Goal: Navigation & Orientation: Find specific page/section

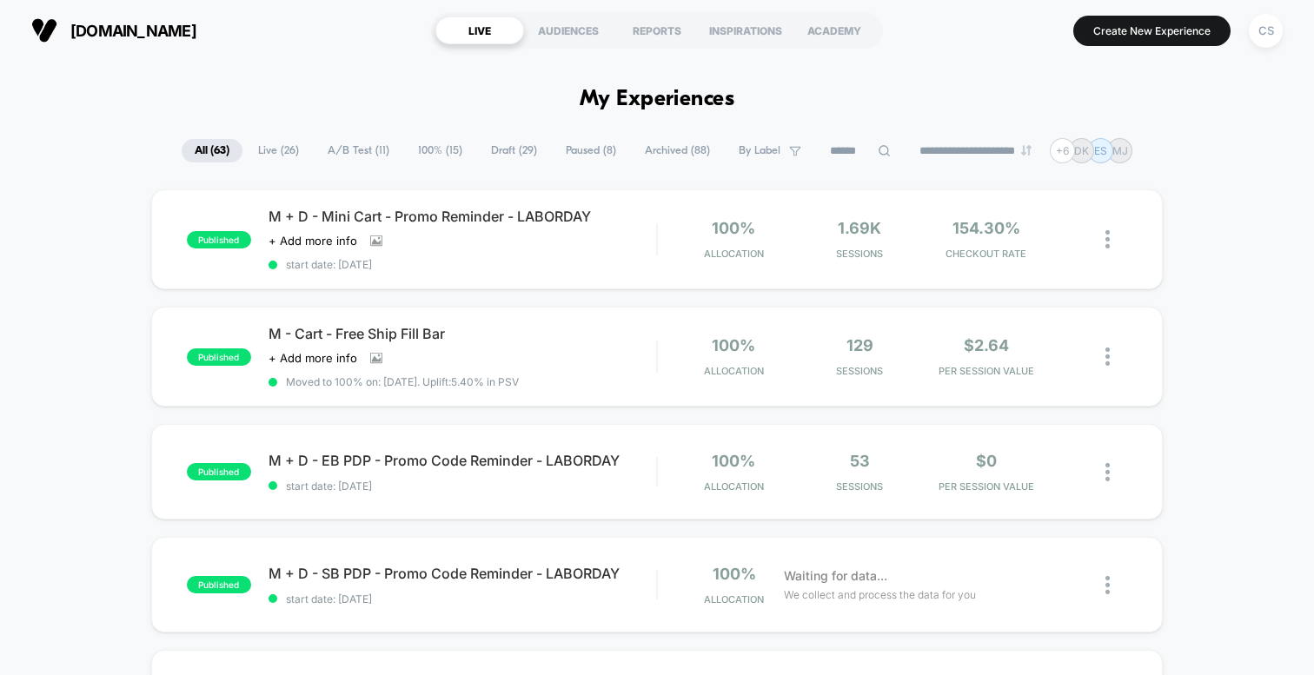
click at [348, 154] on span "A/B Test ( 11 )" at bounding box center [359, 150] width 88 height 23
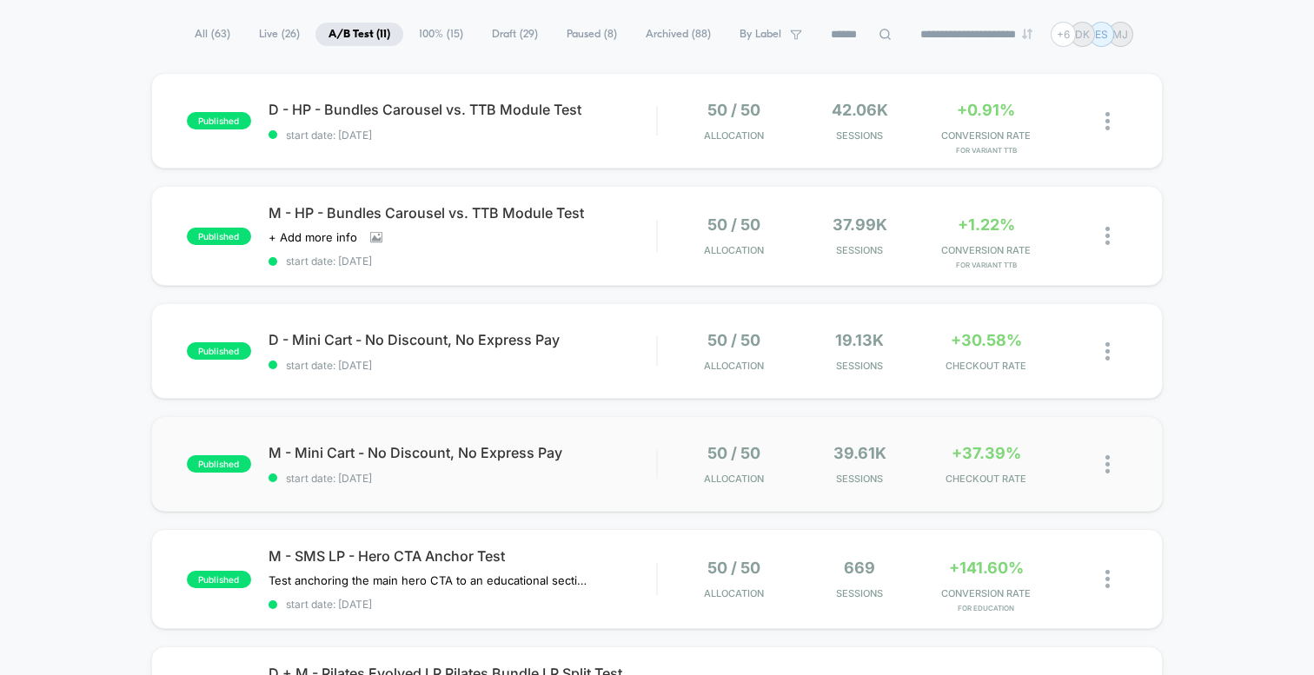
scroll to position [162, 0]
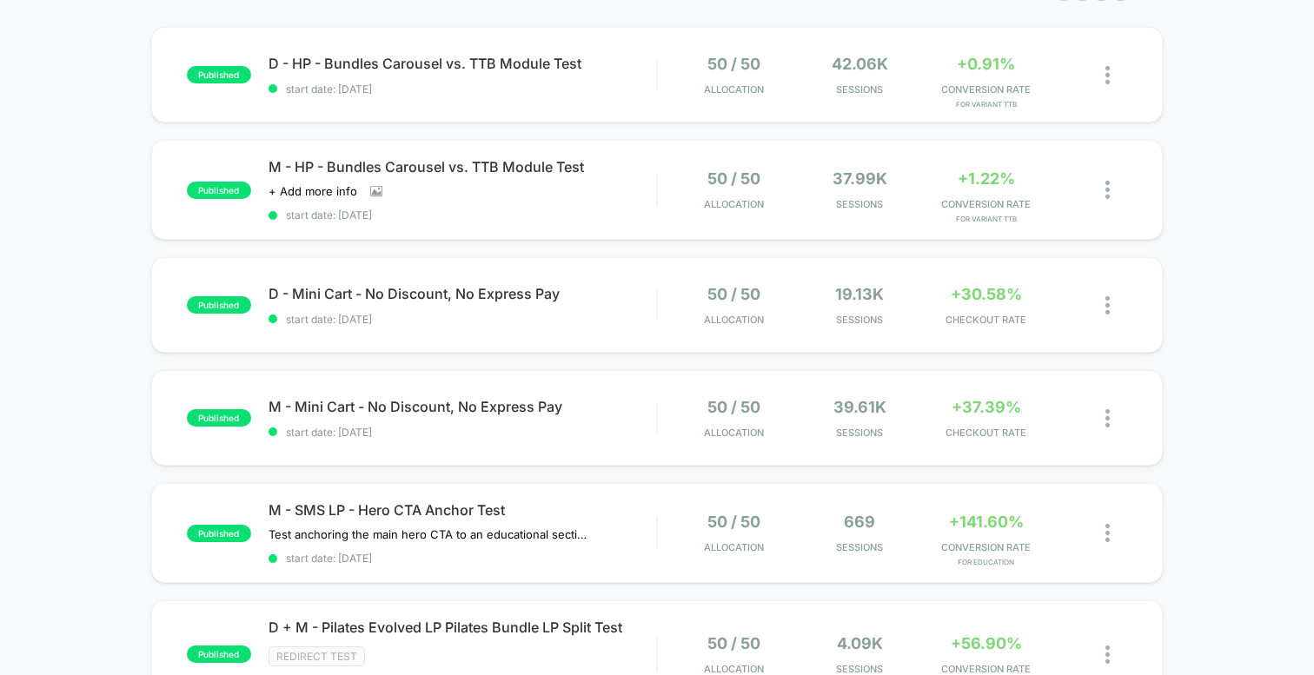
drag, startPoint x: 579, startPoint y: 506, endPoint x: 874, endPoint y: 475, distance: 297.0
click at [1107, 527] on img at bounding box center [1107, 533] width 4 height 18
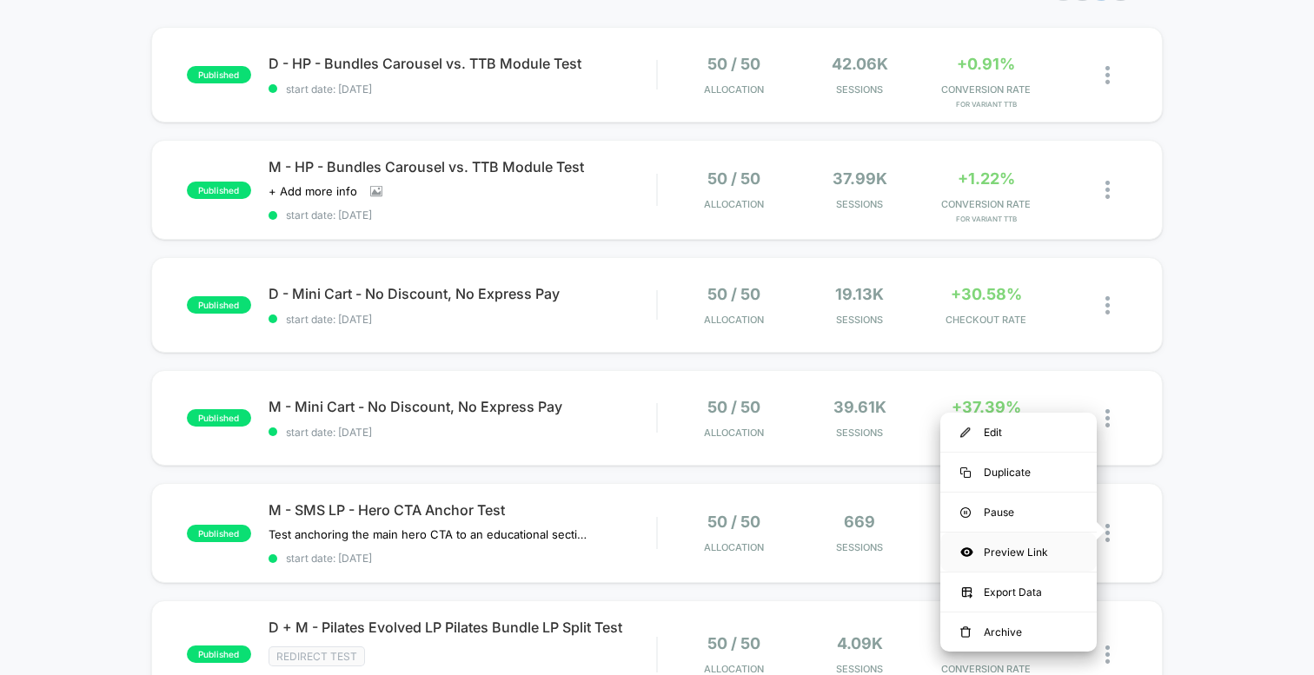
click at [1017, 553] on div "Preview Link" at bounding box center [1018, 552] width 156 height 39
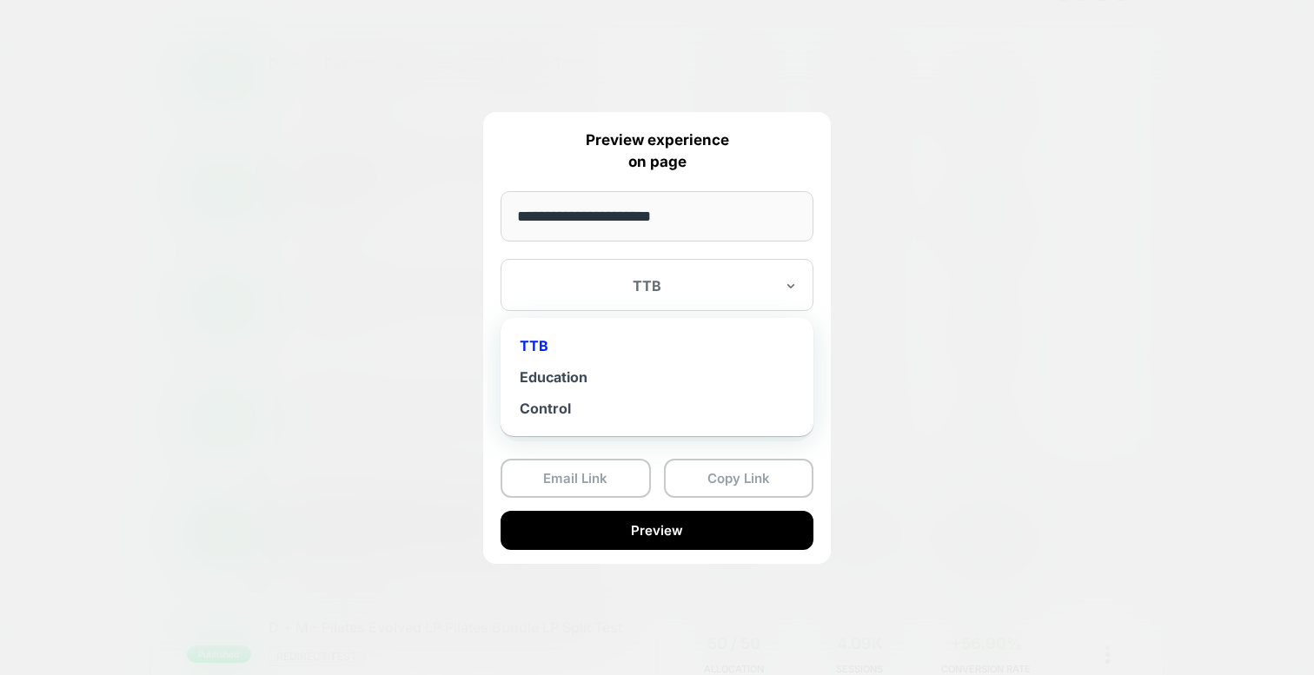
click at [653, 289] on div at bounding box center [646, 285] width 255 height 17
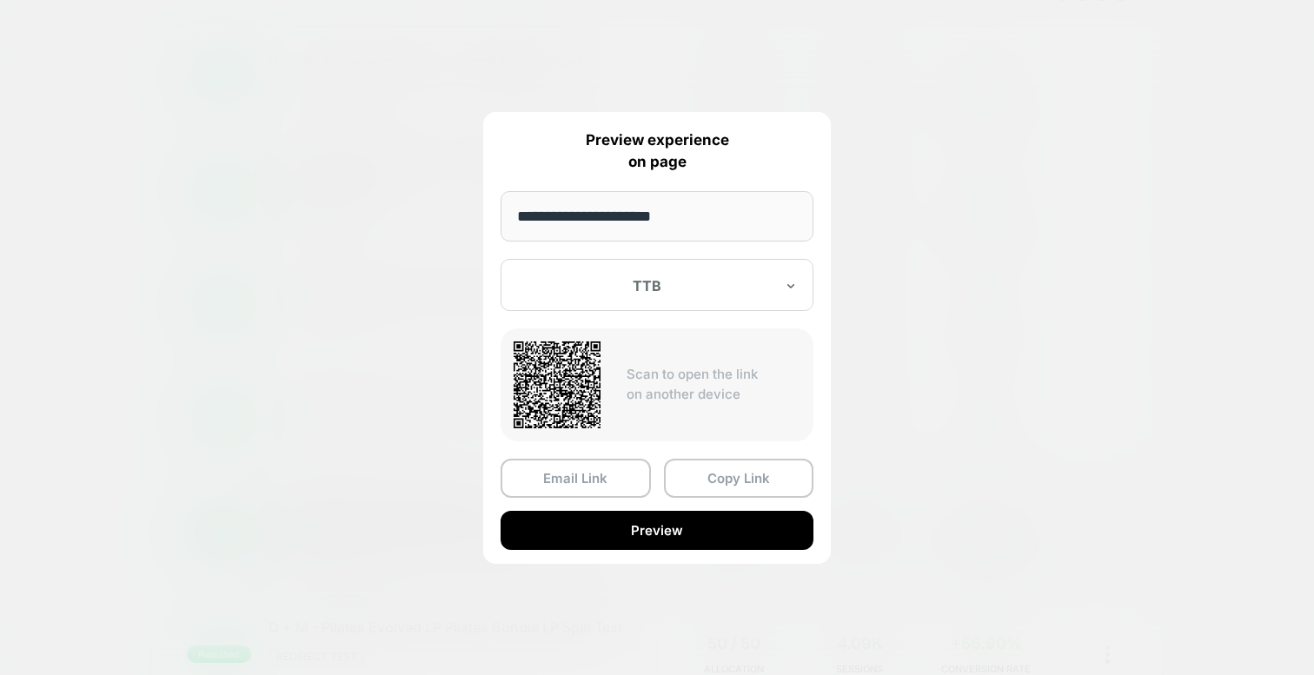
click at [549, 273] on div "TTB" at bounding box center [657, 285] width 313 height 52
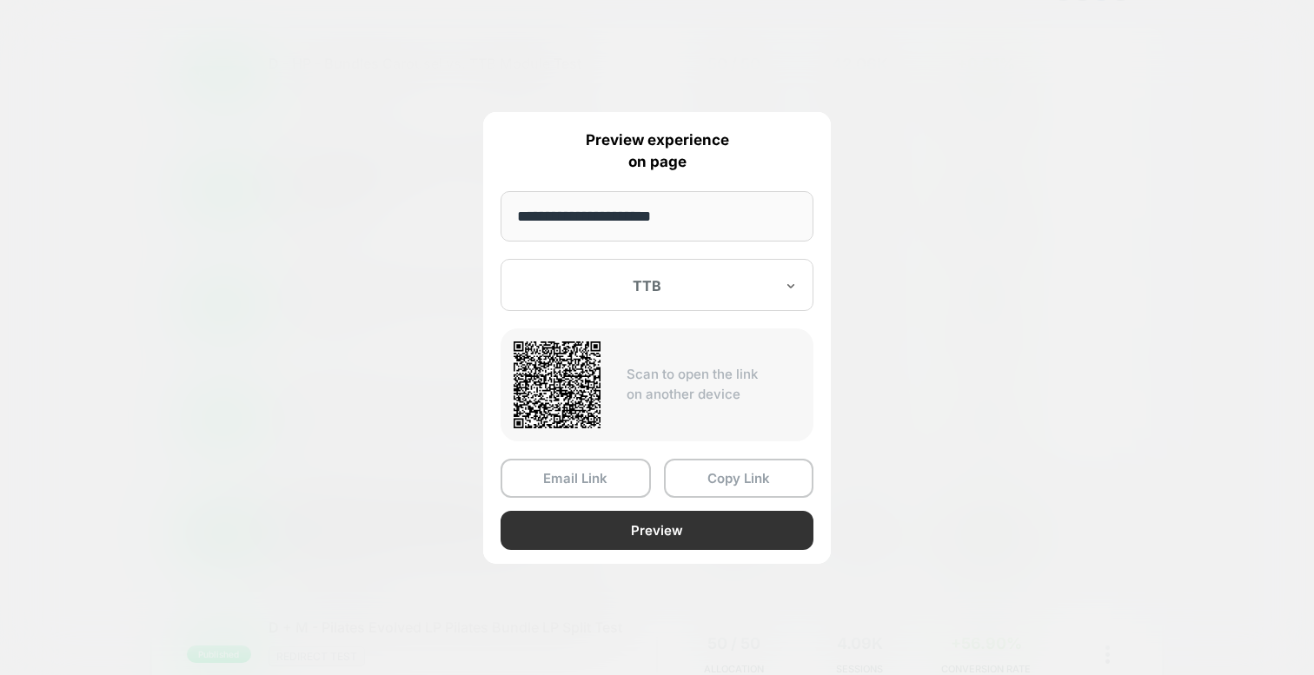
click at [717, 534] on button "Preview" at bounding box center [657, 530] width 313 height 39
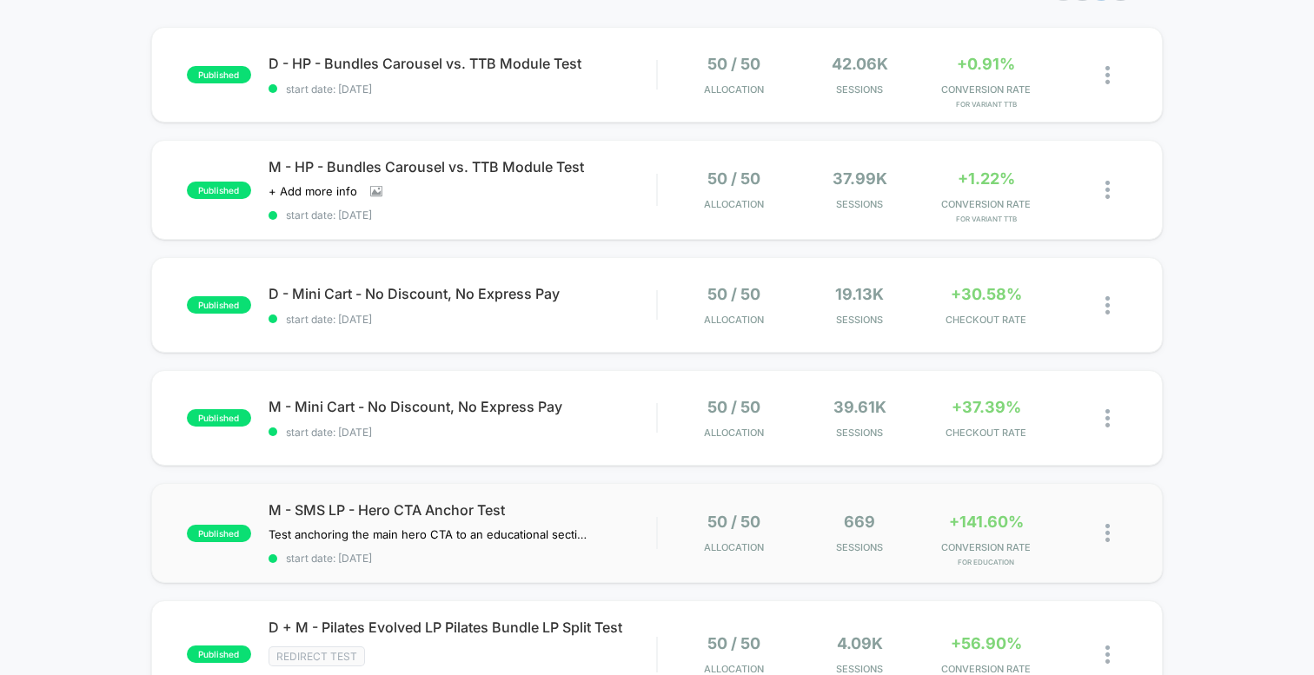
click at [1109, 528] on img at bounding box center [1107, 533] width 4 height 18
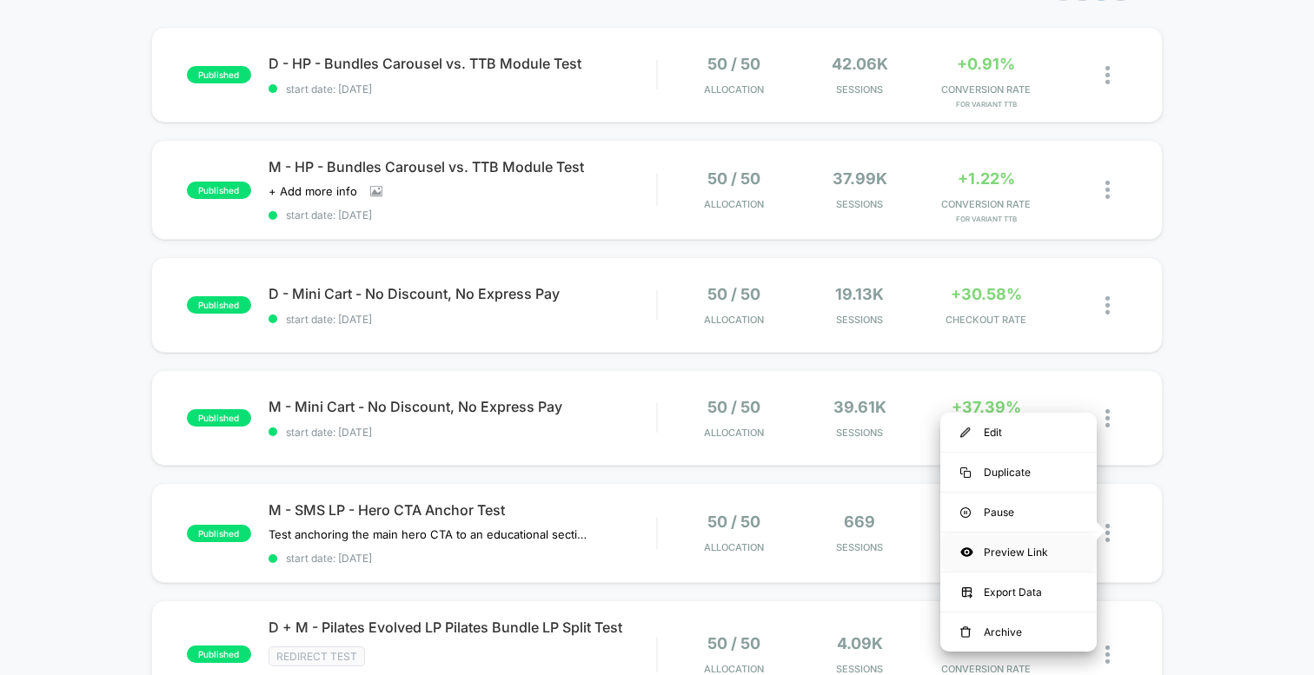
click at [1020, 546] on div "Preview Link" at bounding box center [1018, 552] width 156 height 39
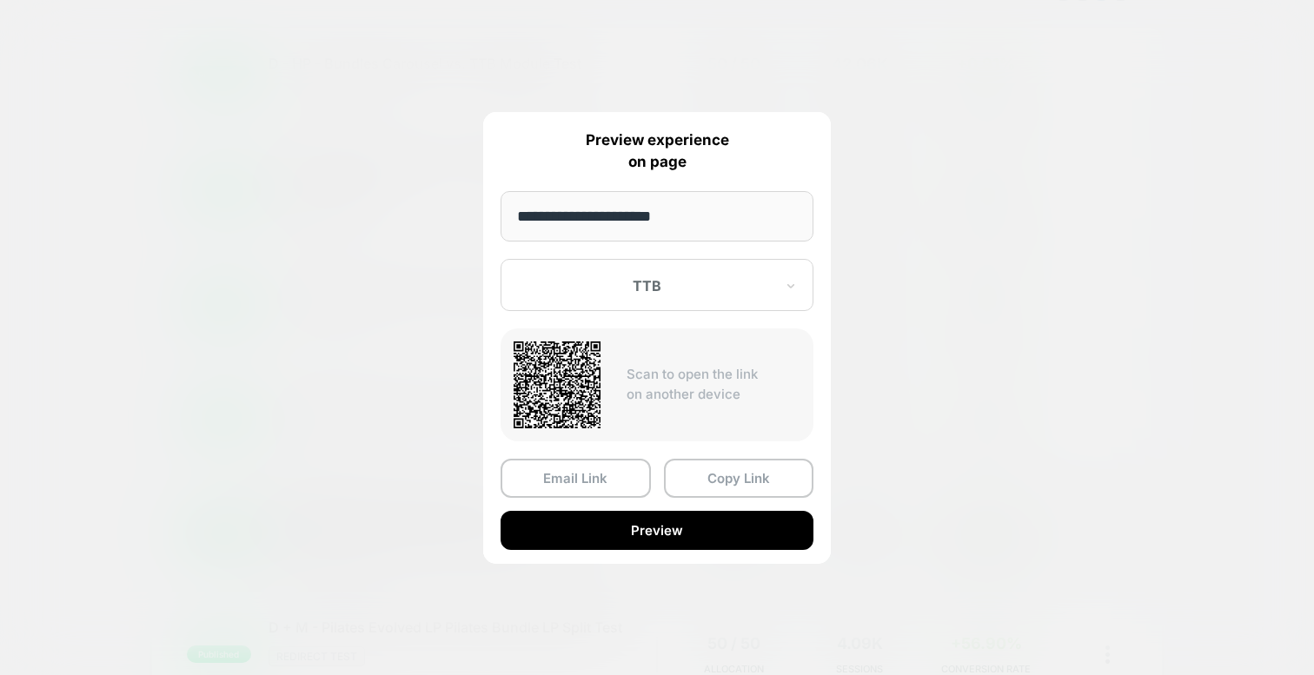
click at [606, 292] on div at bounding box center [646, 285] width 255 height 17
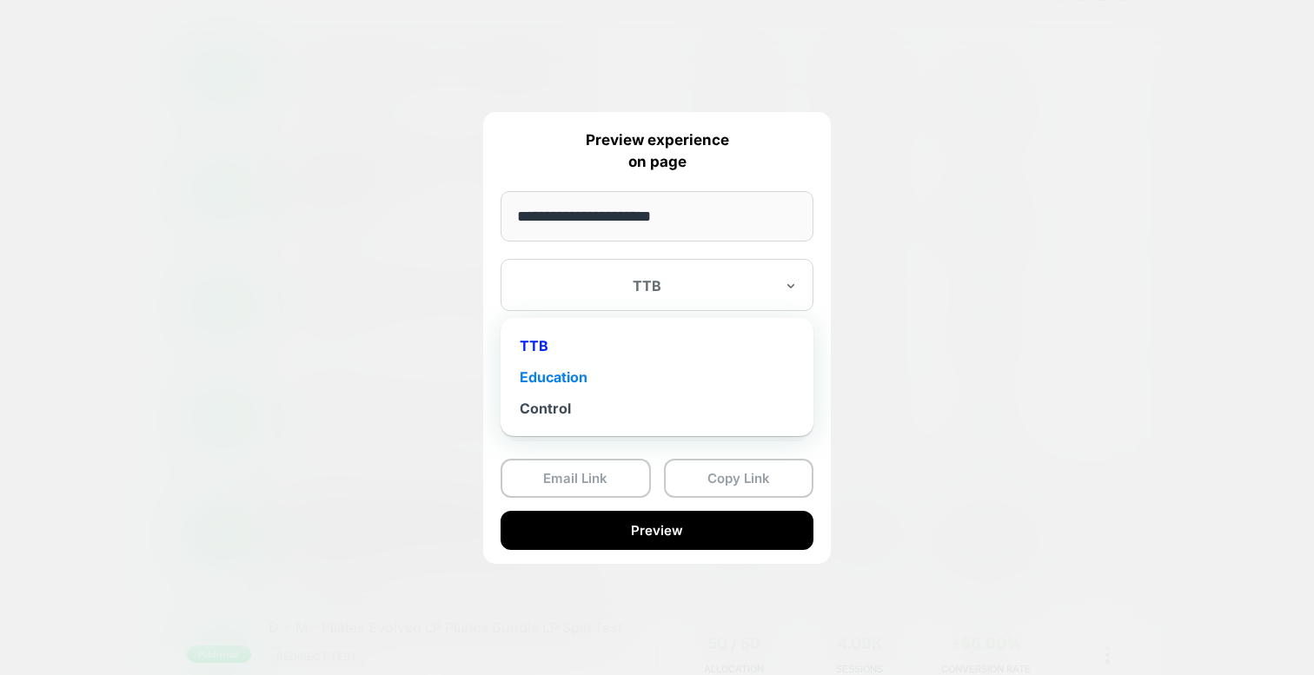
click at [585, 380] on div "Education" at bounding box center [656, 376] width 295 height 31
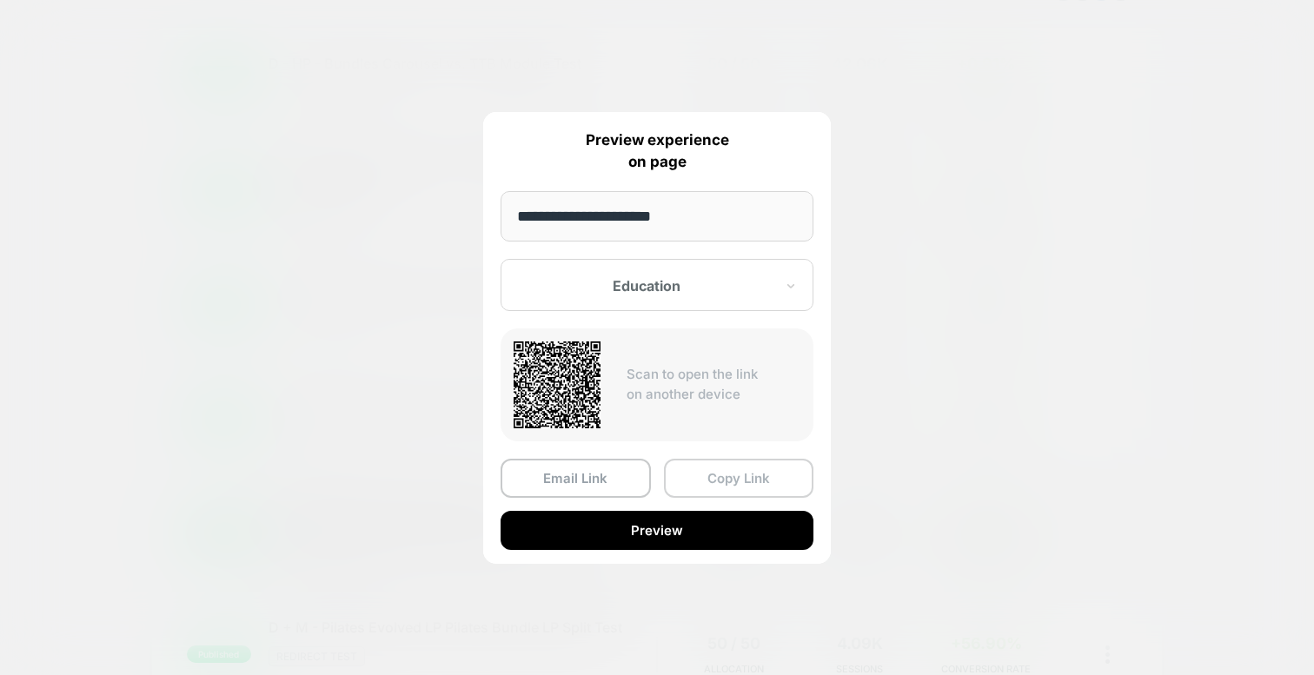
click at [746, 473] on button "Copy Link" at bounding box center [739, 478] width 150 height 39
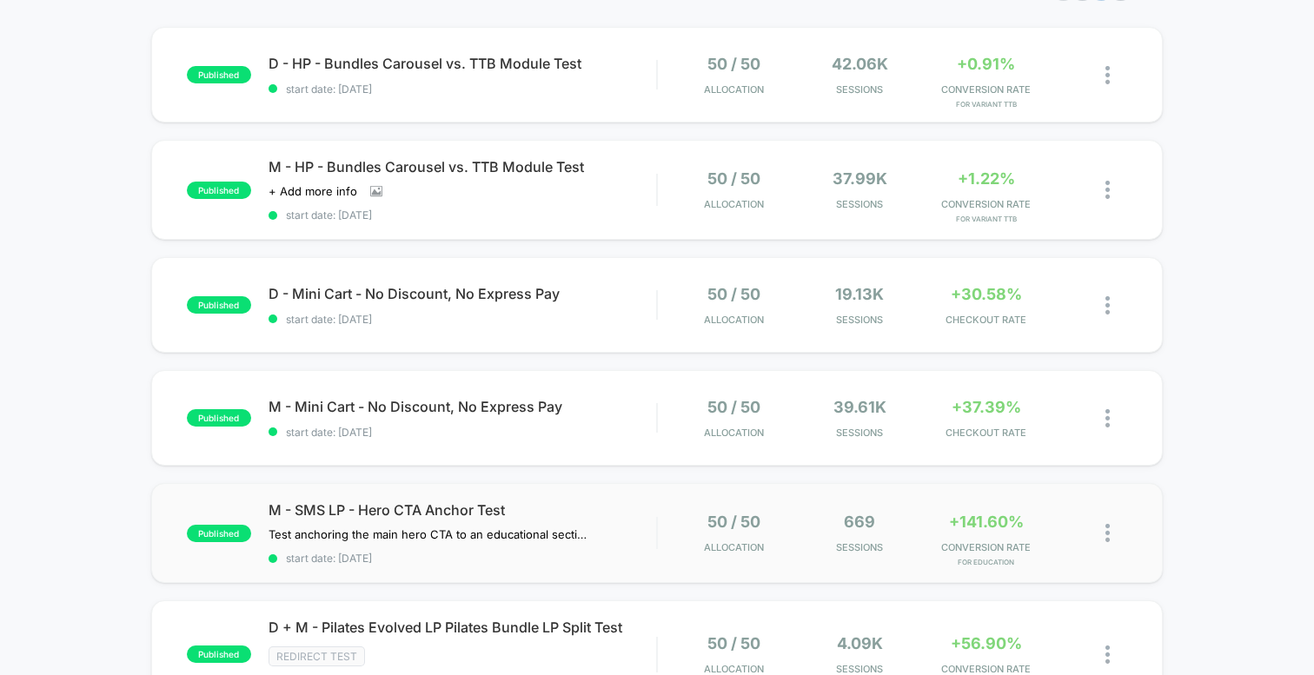
click at [670, 499] on div "published M - SMS LP - Hero CTA Anchor Test Test anchoring the main hero CTA to…" at bounding box center [656, 533] width 1011 height 100
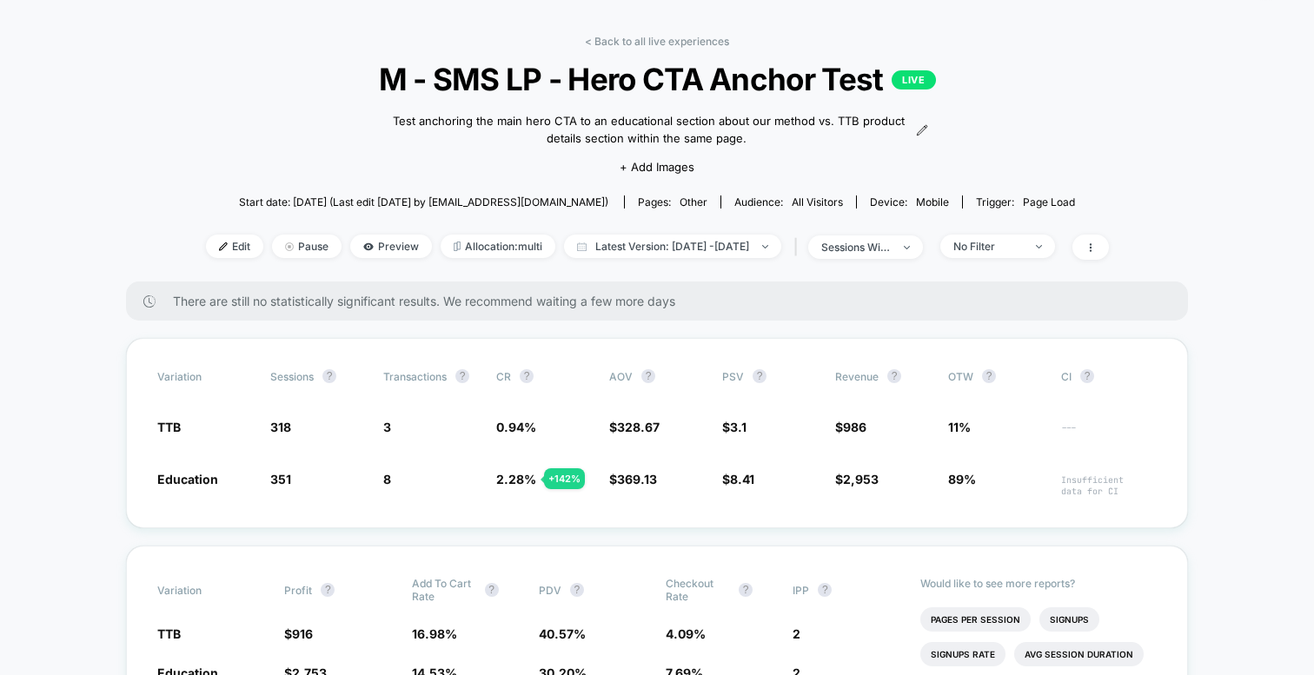
scroll to position [69, 0]
